Goal: Task Accomplishment & Management: Manage account settings

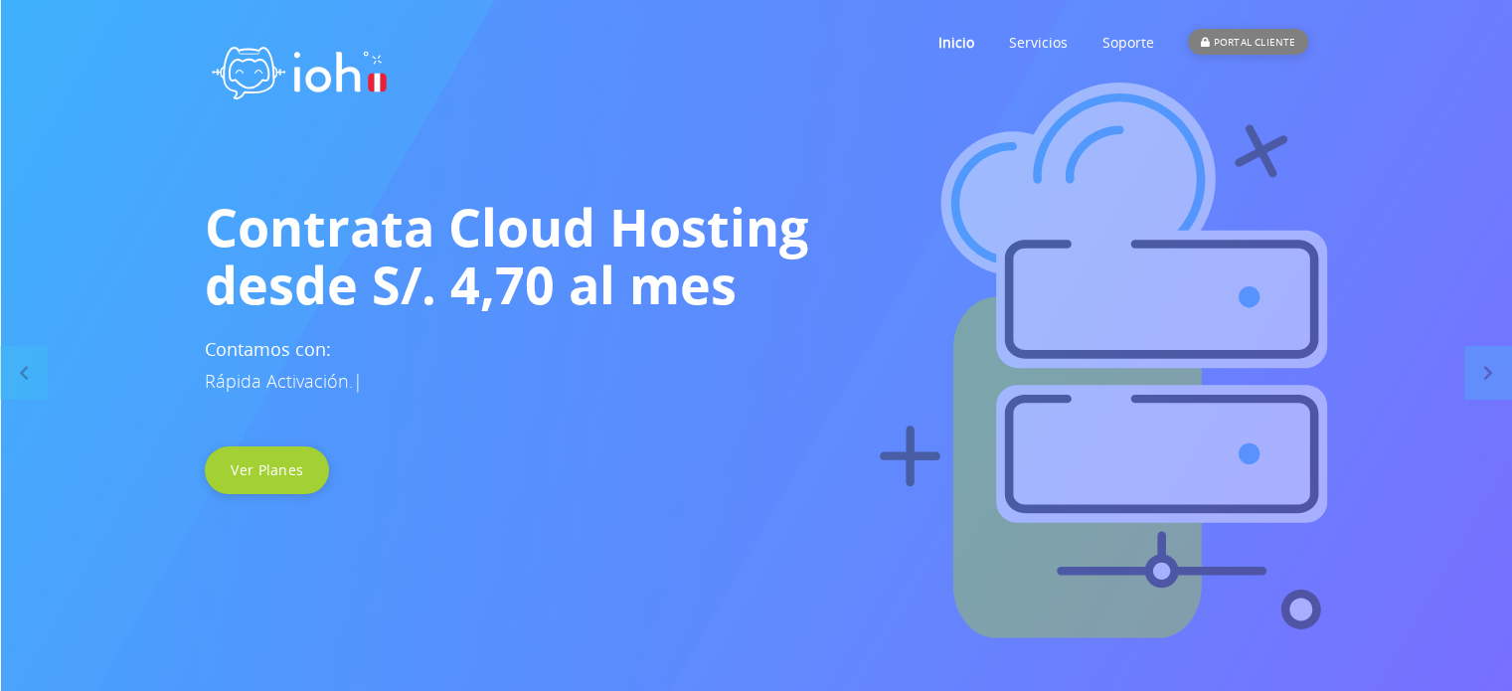
click at [1244, 38] on div "PORTAL CLIENTE" at bounding box center [1247, 42] width 119 height 26
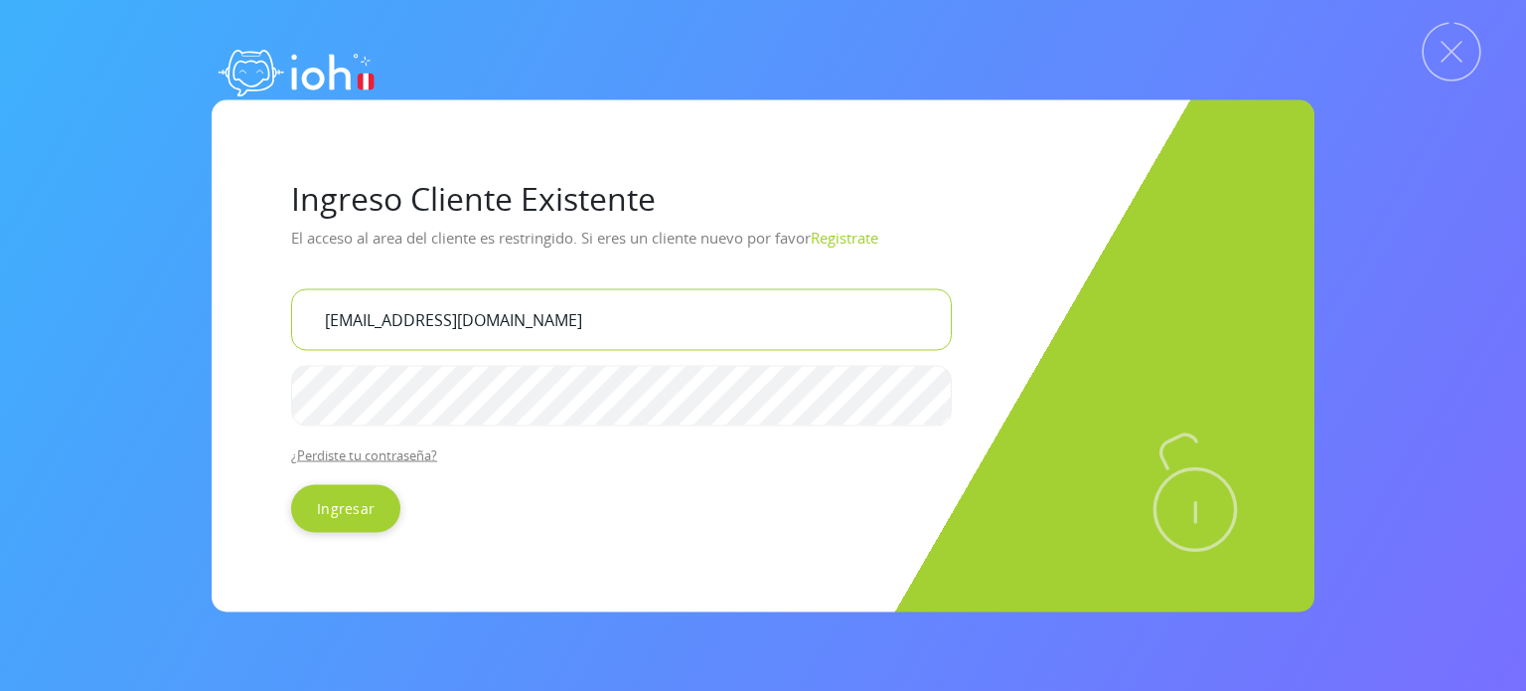
click at [592, 333] on input "[EMAIL_ADDRESS][DOMAIN_NAME]" at bounding box center [621, 319] width 661 height 62
drag, startPoint x: 592, startPoint y: 318, endPoint x: 0, endPoint y: 318, distance: 592.3
click at [0, 318] on div "Ingreso Cliente Existente El acceso al area del cliente es restringido. Si eres…" at bounding box center [763, 355] width 1526 height 513
type input "[EMAIL_ADDRESS][DOMAIN_NAME]"
click at [212, 404] on div "Ingreso Cliente Existente El acceso al area del cliente es restringido. Si eres…" at bounding box center [763, 355] width 1103 height 513
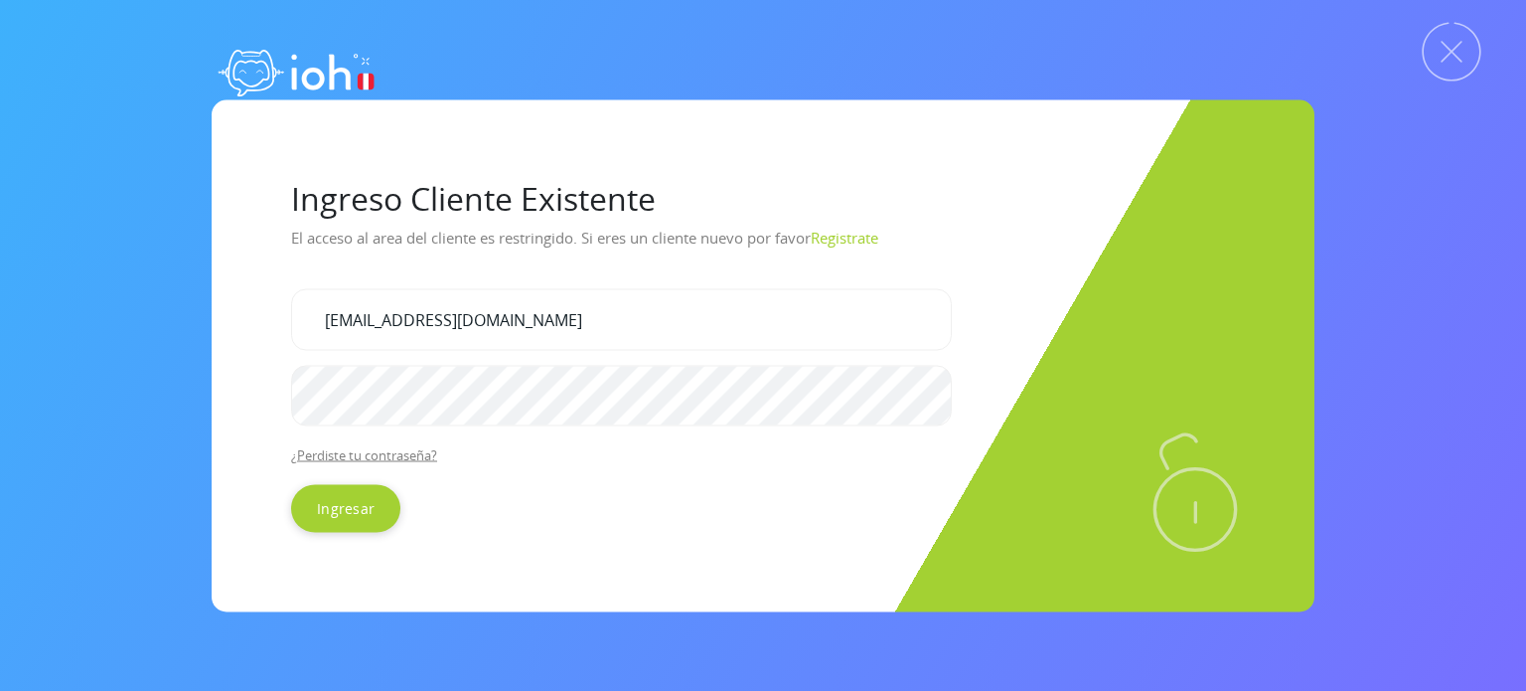
click at [219, 329] on div "Ingreso Cliente Existente El acceso al area del cliente es restringido. Si eres…" at bounding box center [763, 355] width 1103 height 513
click at [352, 502] on input "Ingresar" at bounding box center [345, 509] width 109 height 48
